Goal: Navigation & Orientation: Find specific page/section

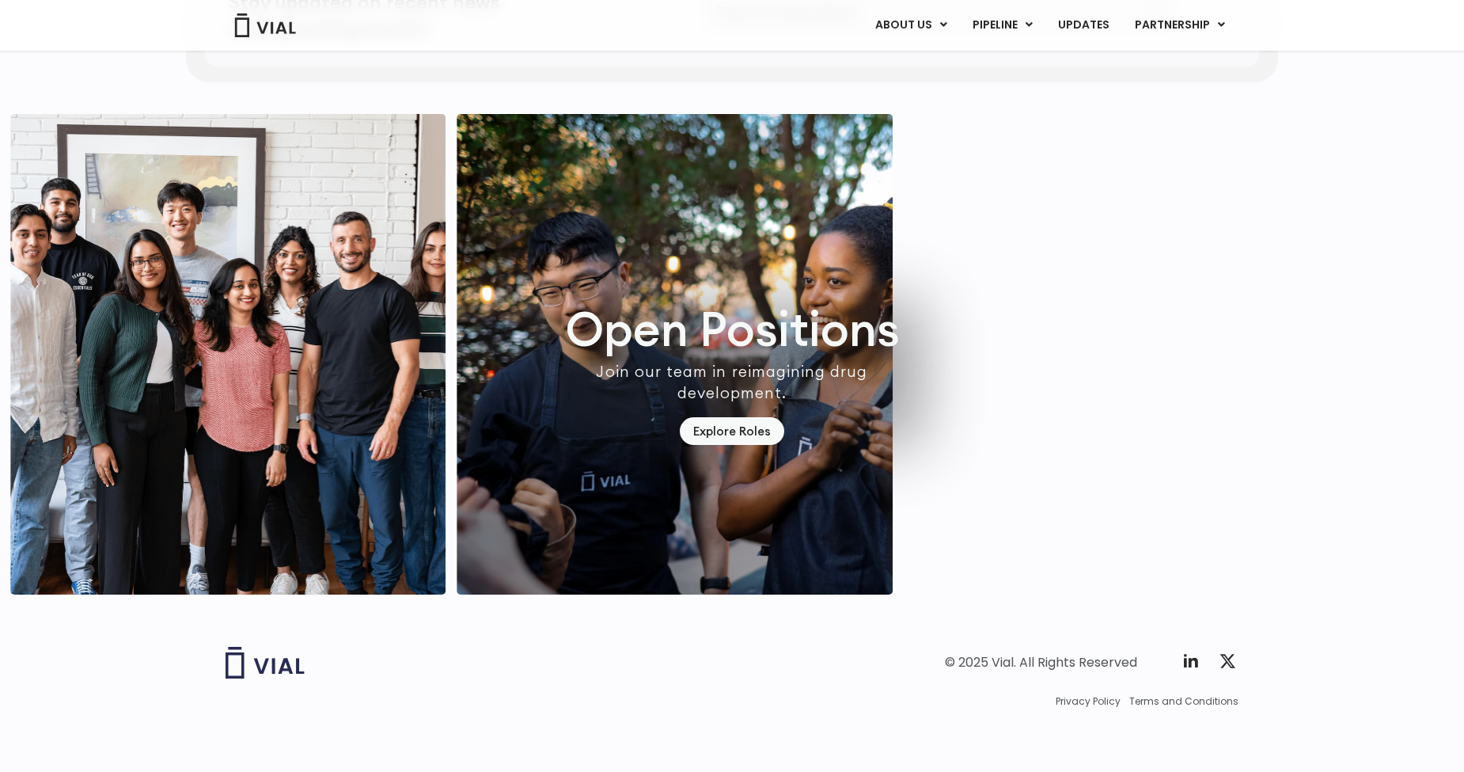
scroll to position [4437, 0]
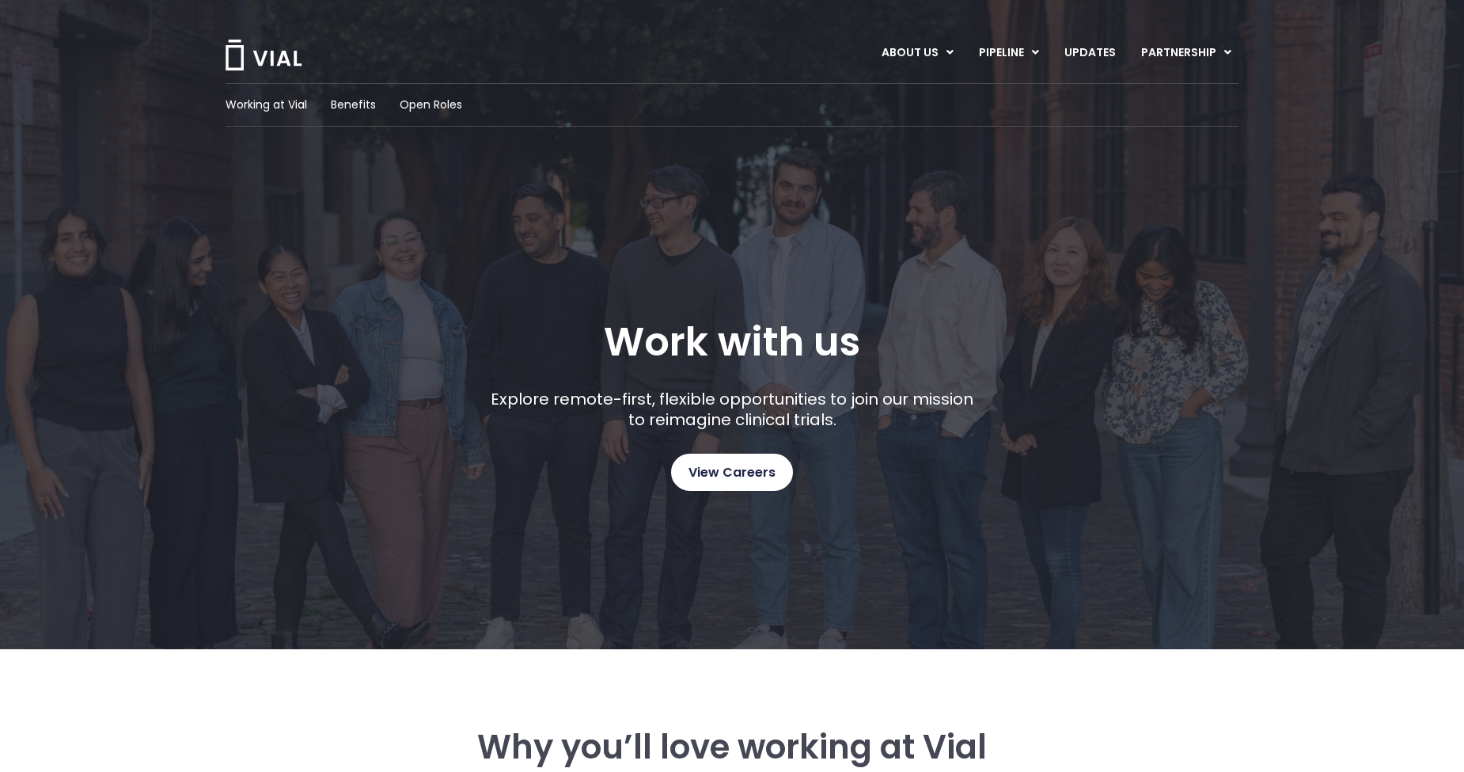
click at [724, 465] on span "View Careers" at bounding box center [732, 472] width 87 height 21
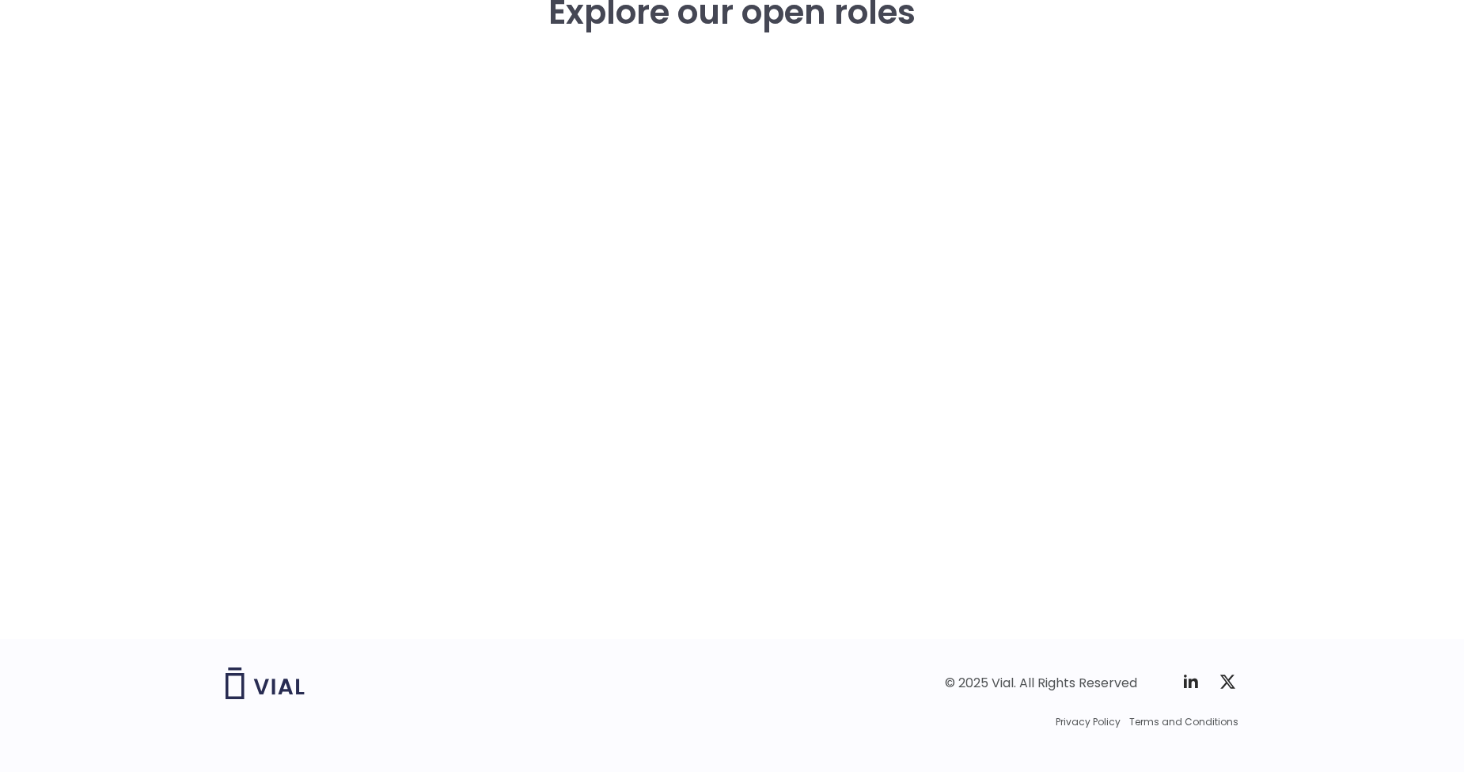
scroll to position [2331, 0]
